Goal: Task Accomplishment & Management: Manage account settings

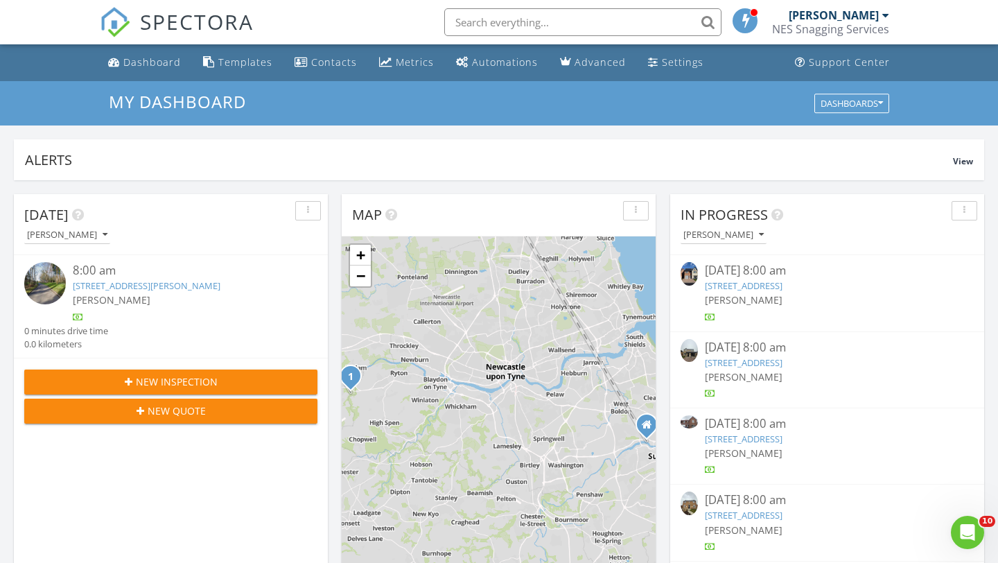
scroll to position [1262, 998]
click at [139, 67] on div "Dashboard" at bounding box center [152, 61] width 58 height 13
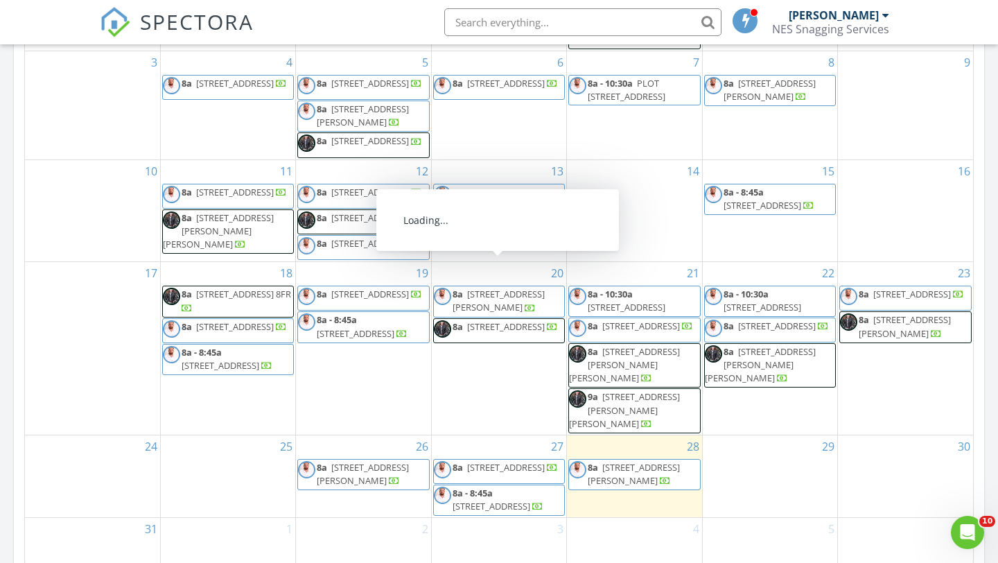
scroll to position [774, 0]
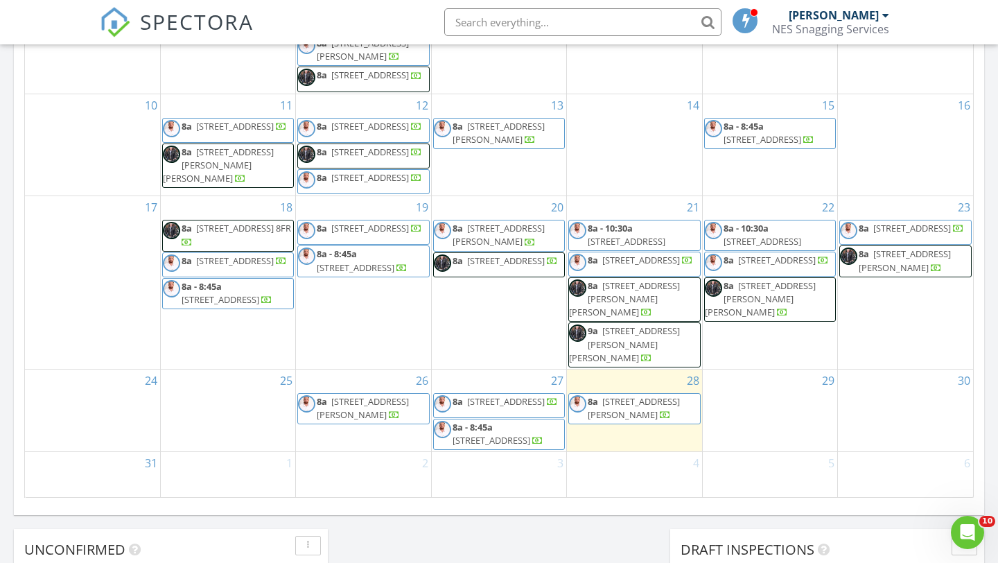
click at [491, 395] on span "[STREET_ADDRESS]" at bounding box center [506, 401] width 78 height 12
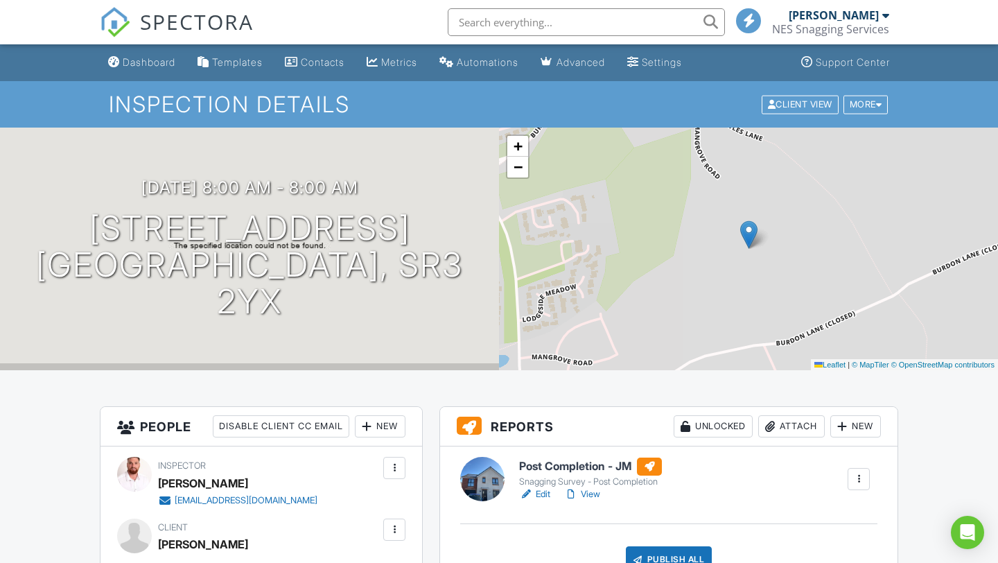
click at [561, 463] on h6 "Post Completion - JM" at bounding box center [590, 466] width 143 height 18
